Goal: Information Seeking & Learning: Learn about a topic

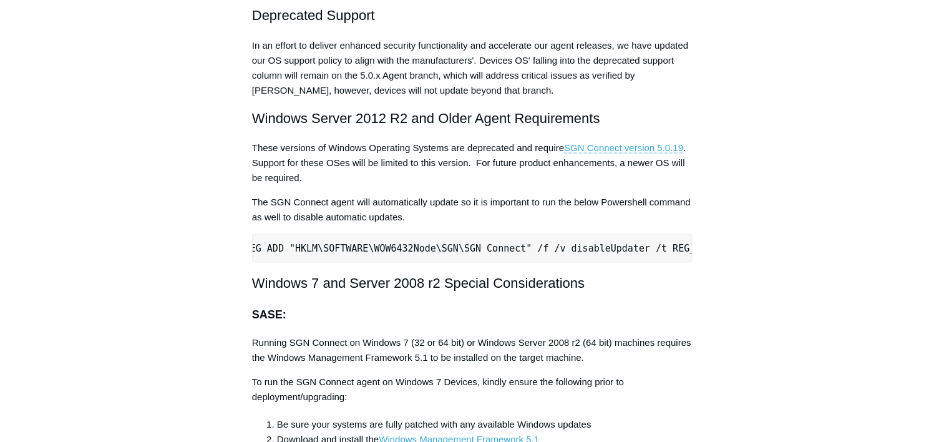
scroll to position [0, 27]
drag, startPoint x: 817, startPoint y: 207, endPoint x: 697, endPoint y: 227, distance: 121.4
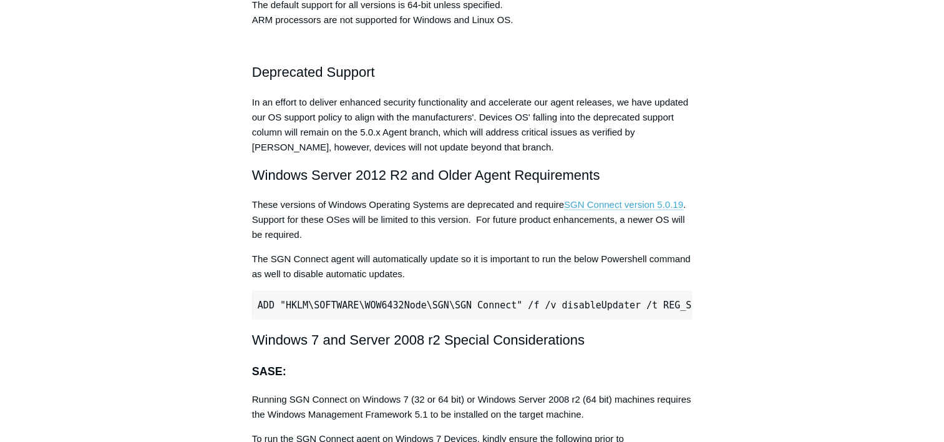
scroll to position [2417, 0]
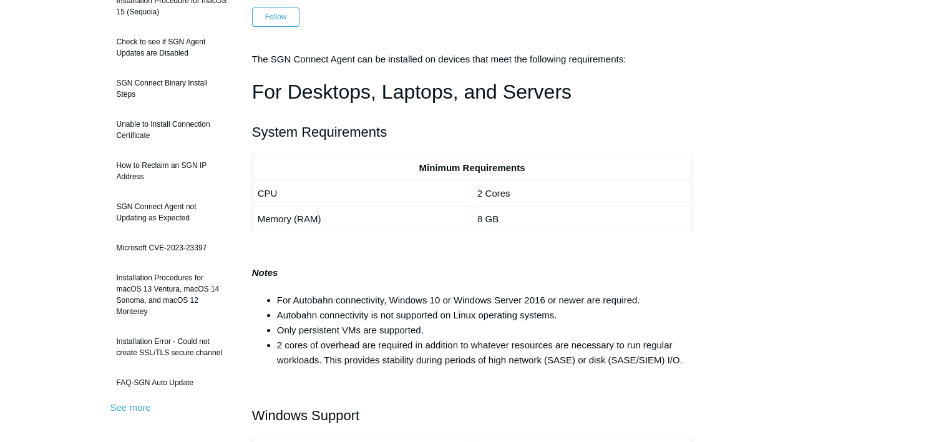
scroll to position [0, 0]
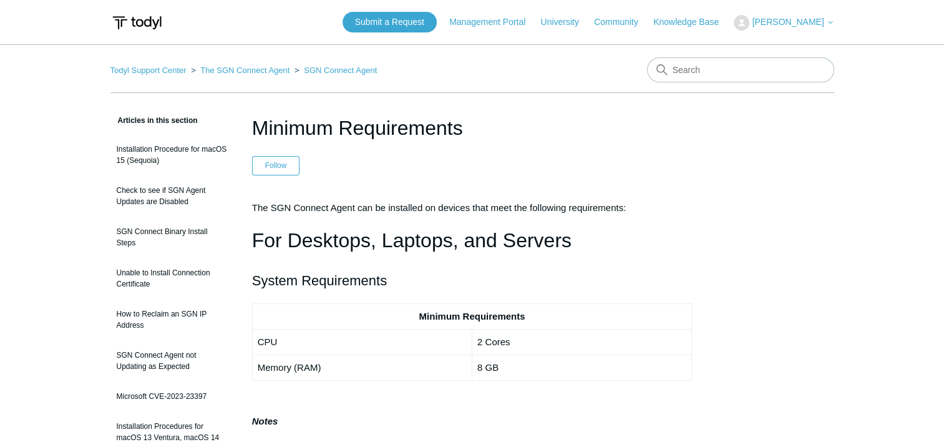
click at [689, 82] on nav "Todyl Support Center The SGN Connect Agent SGN Connect Agent" at bounding box center [471, 75] width 723 height 36
click at [684, 78] on input "Search" at bounding box center [740, 69] width 187 height 25
type input "degraded"
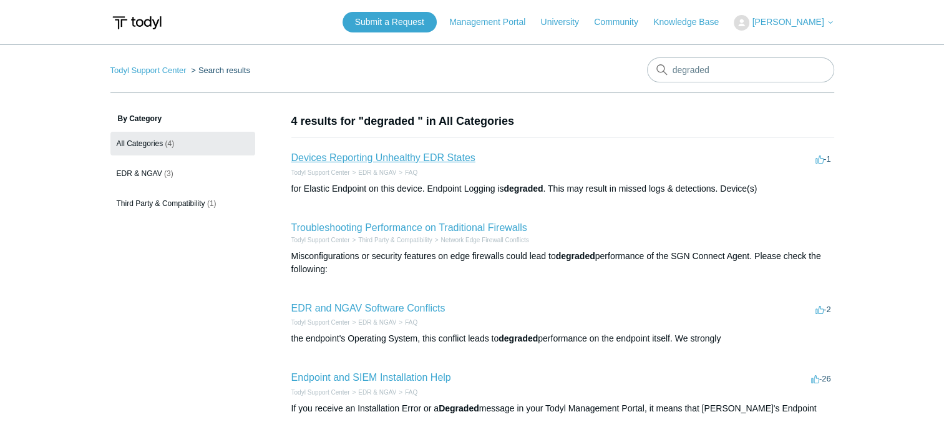
click at [382, 157] on link "Devices Reporting Unhealthy EDR States" at bounding box center [383, 157] width 184 height 11
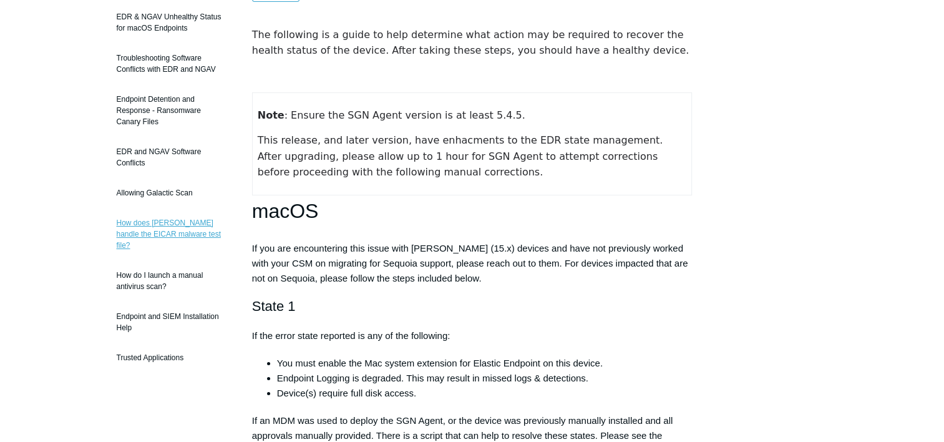
scroll to position [187, 0]
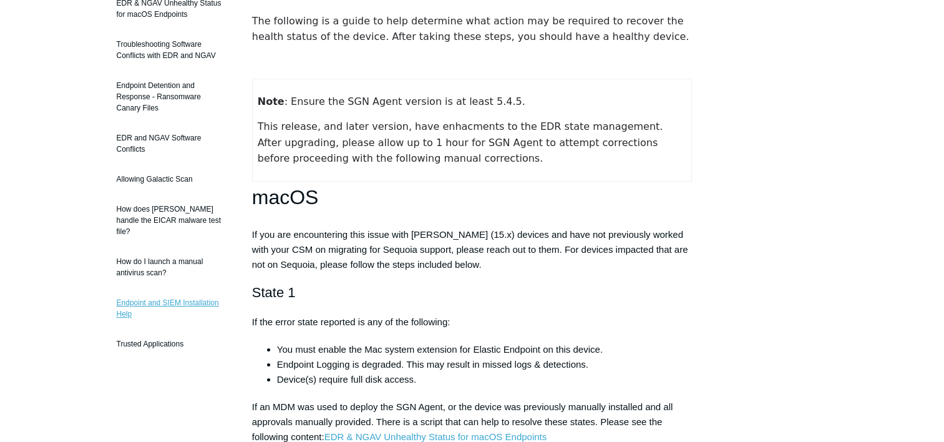
click at [190, 291] on link "Endpoint and SIEM Installation Help" at bounding box center [171, 308] width 123 height 35
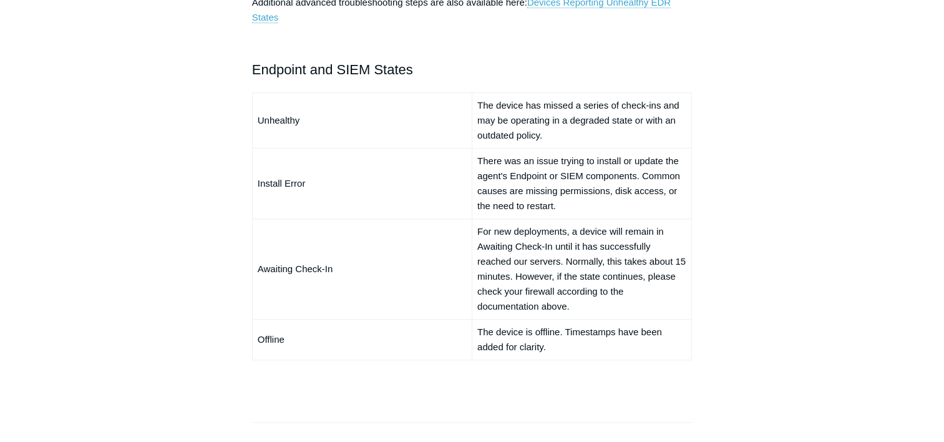
scroll to position [811, 0]
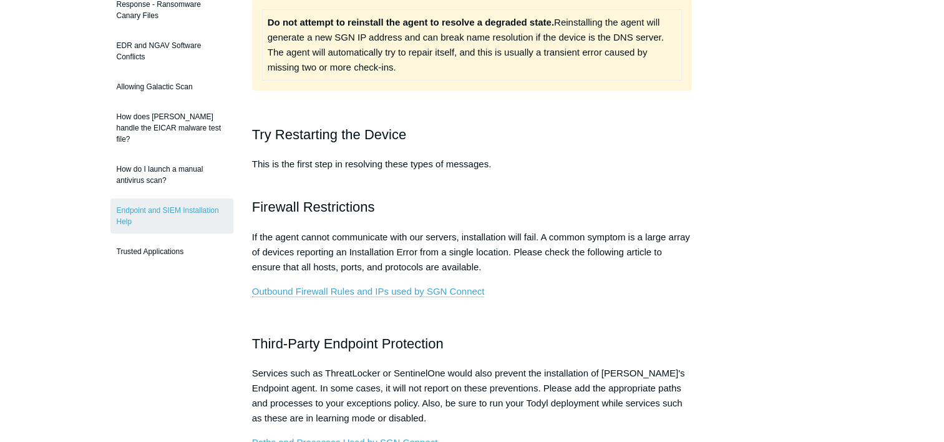
scroll to position [249, 0]
